Goal: Task Accomplishment & Management: Manage account settings

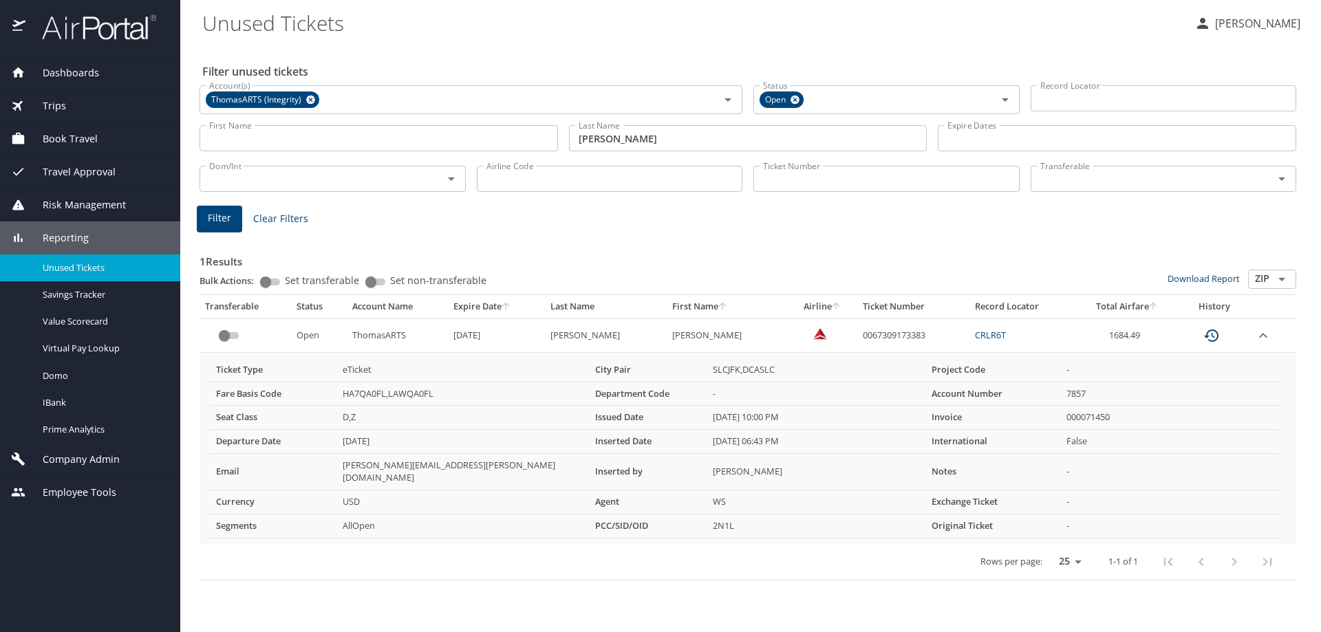
click at [107, 24] on img at bounding box center [91, 27] width 129 height 27
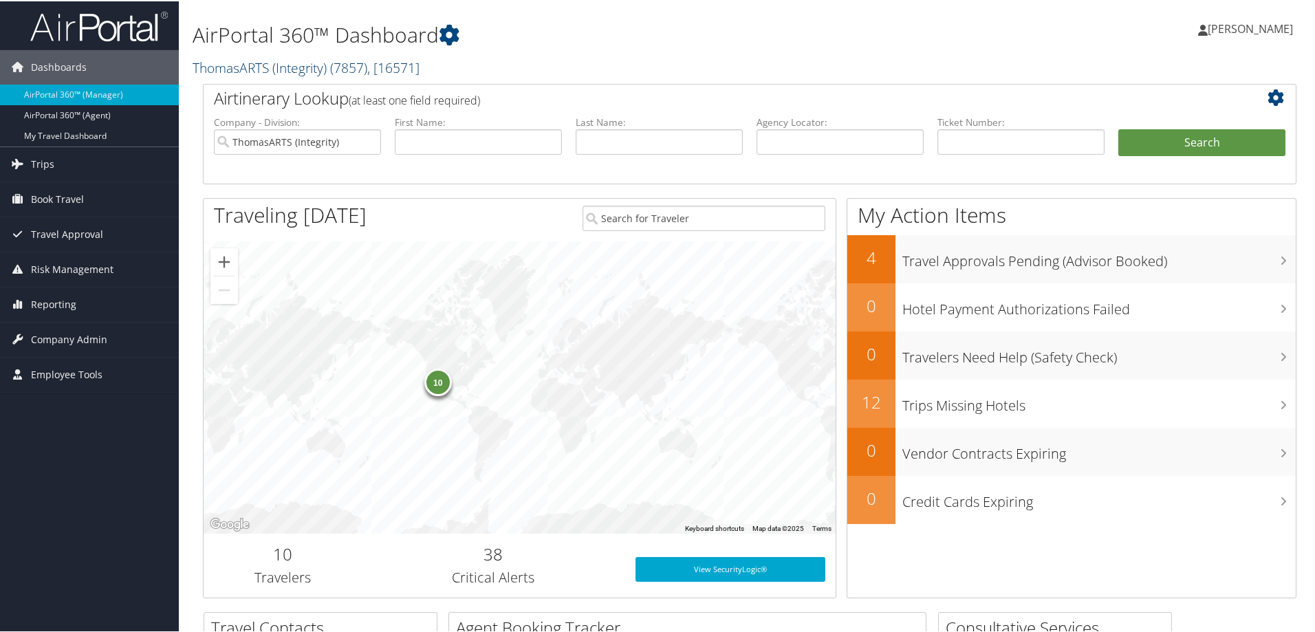
click at [288, 67] on link "ThomasARTS (Integrity) ( 7857 ) , [ 16571 ]" at bounding box center [306, 66] width 227 height 19
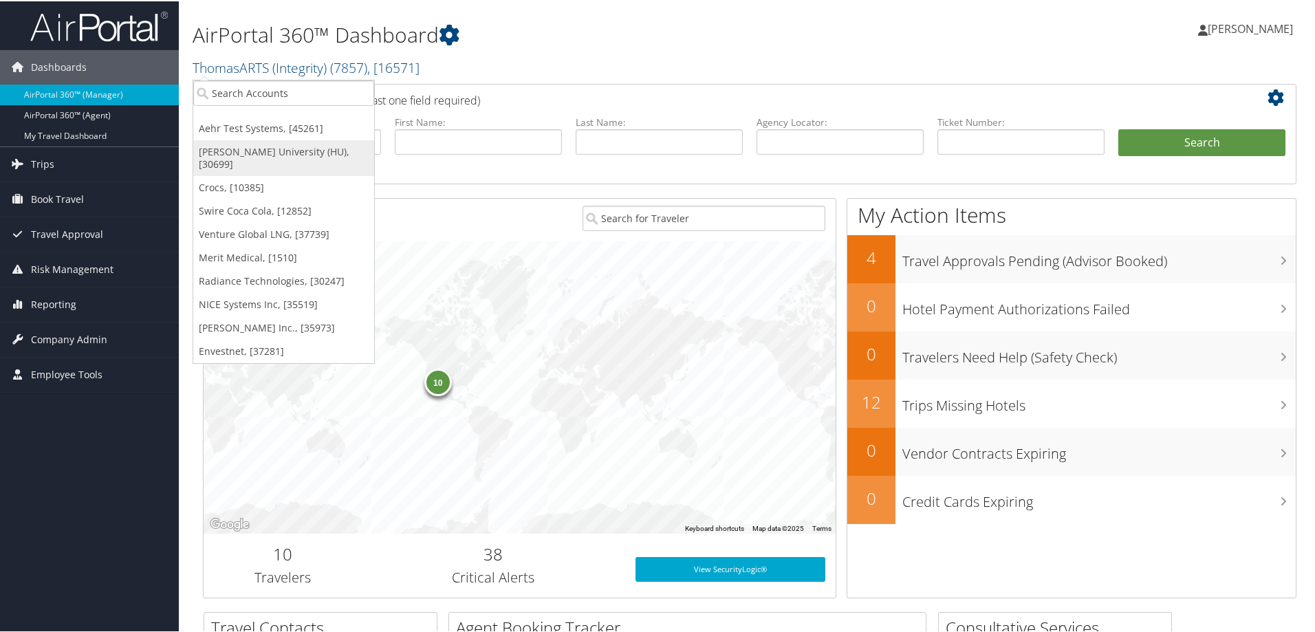
click at [259, 155] on link "[PERSON_NAME] University (HU), [30699]" at bounding box center [283, 157] width 181 height 36
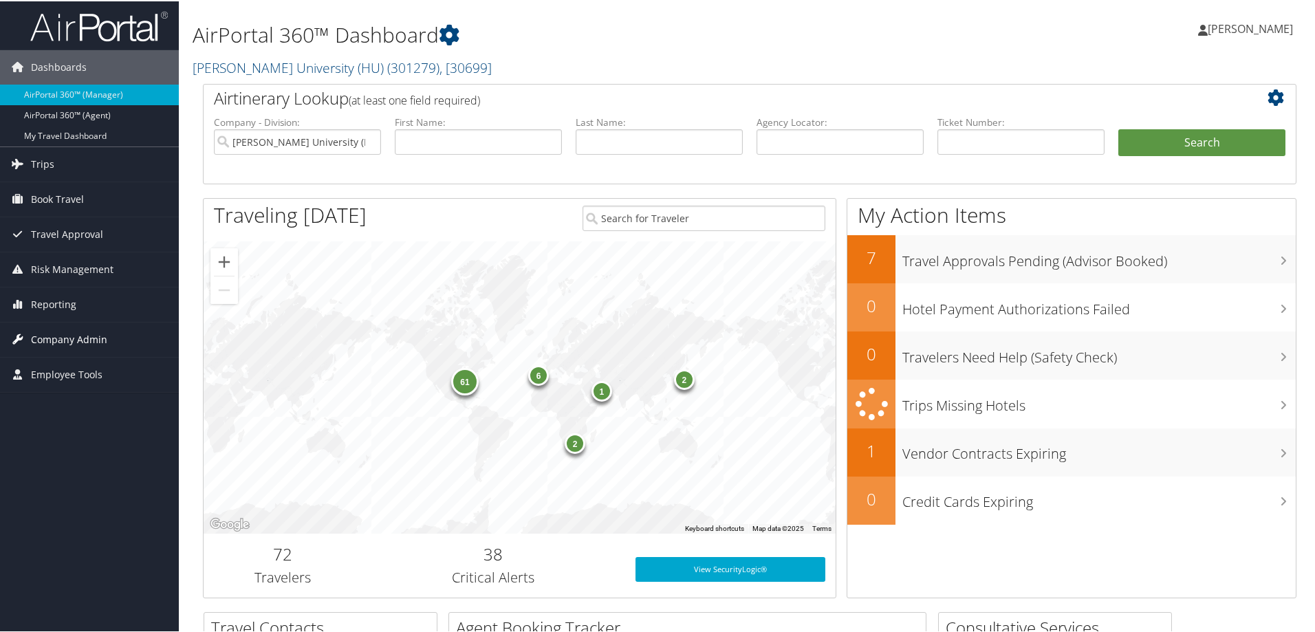
click at [74, 338] on span "Company Admin" at bounding box center [69, 338] width 76 height 34
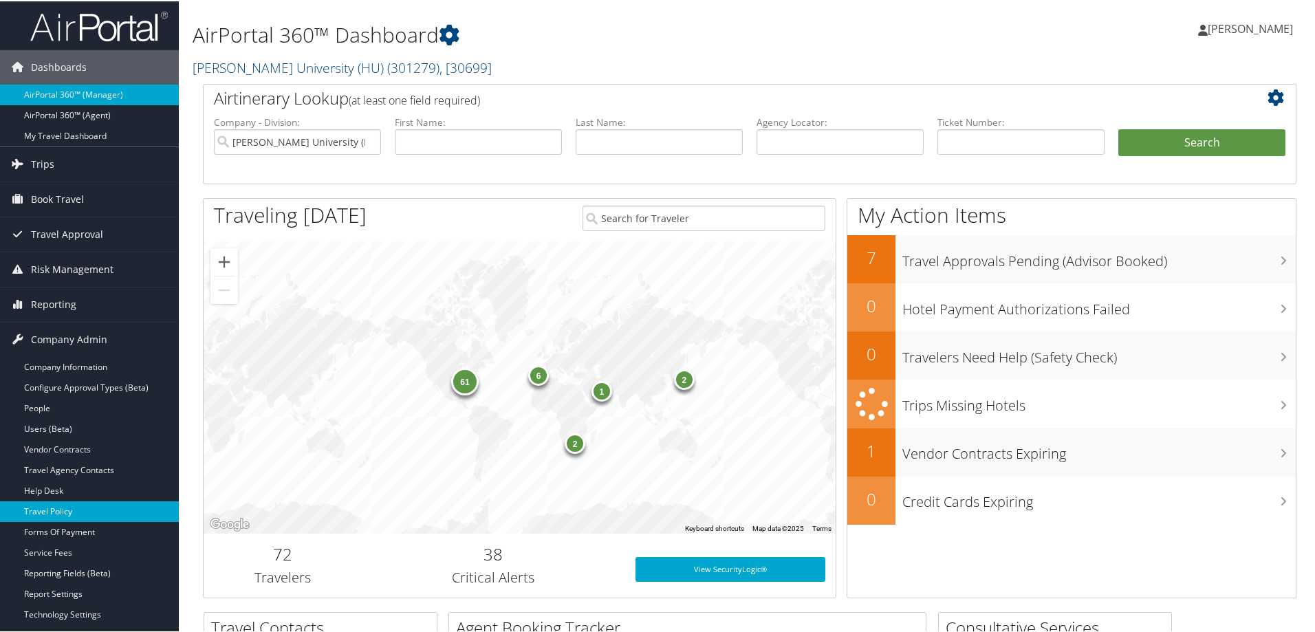
click at [63, 511] on link "Travel Policy" at bounding box center [89, 510] width 179 height 21
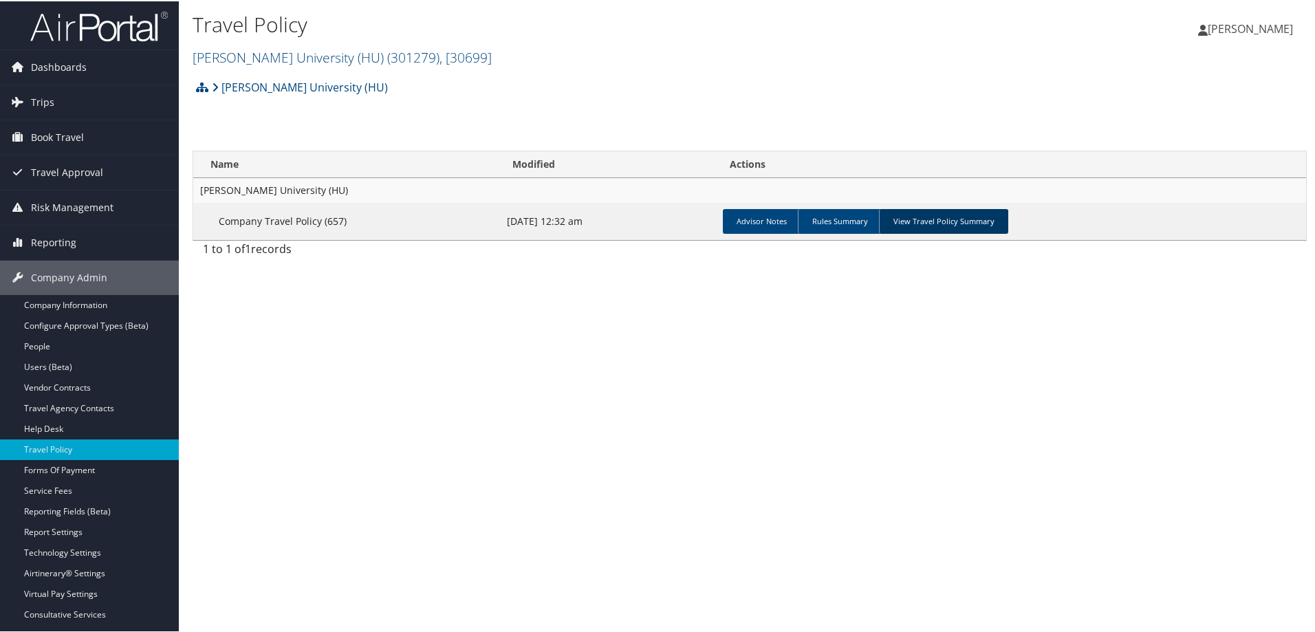
click at [946, 217] on link "View Travel Policy Summary" at bounding box center [943, 220] width 129 height 25
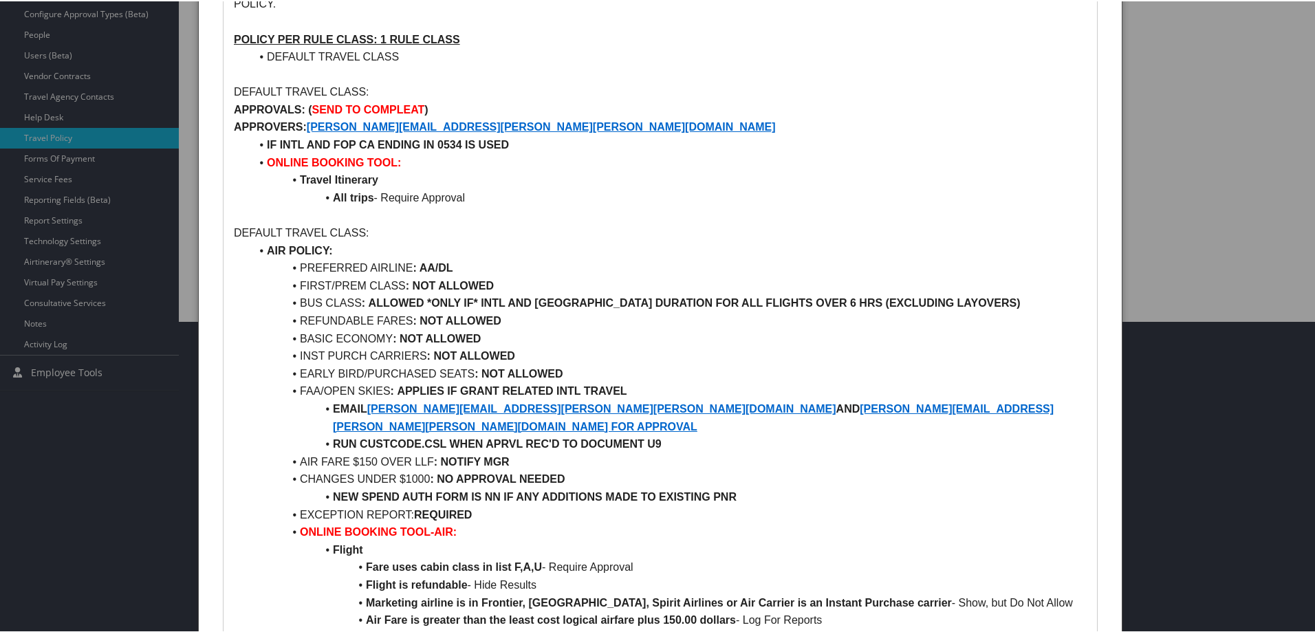
scroll to position [344, 0]
